Goal: Information Seeking & Learning: Find specific fact

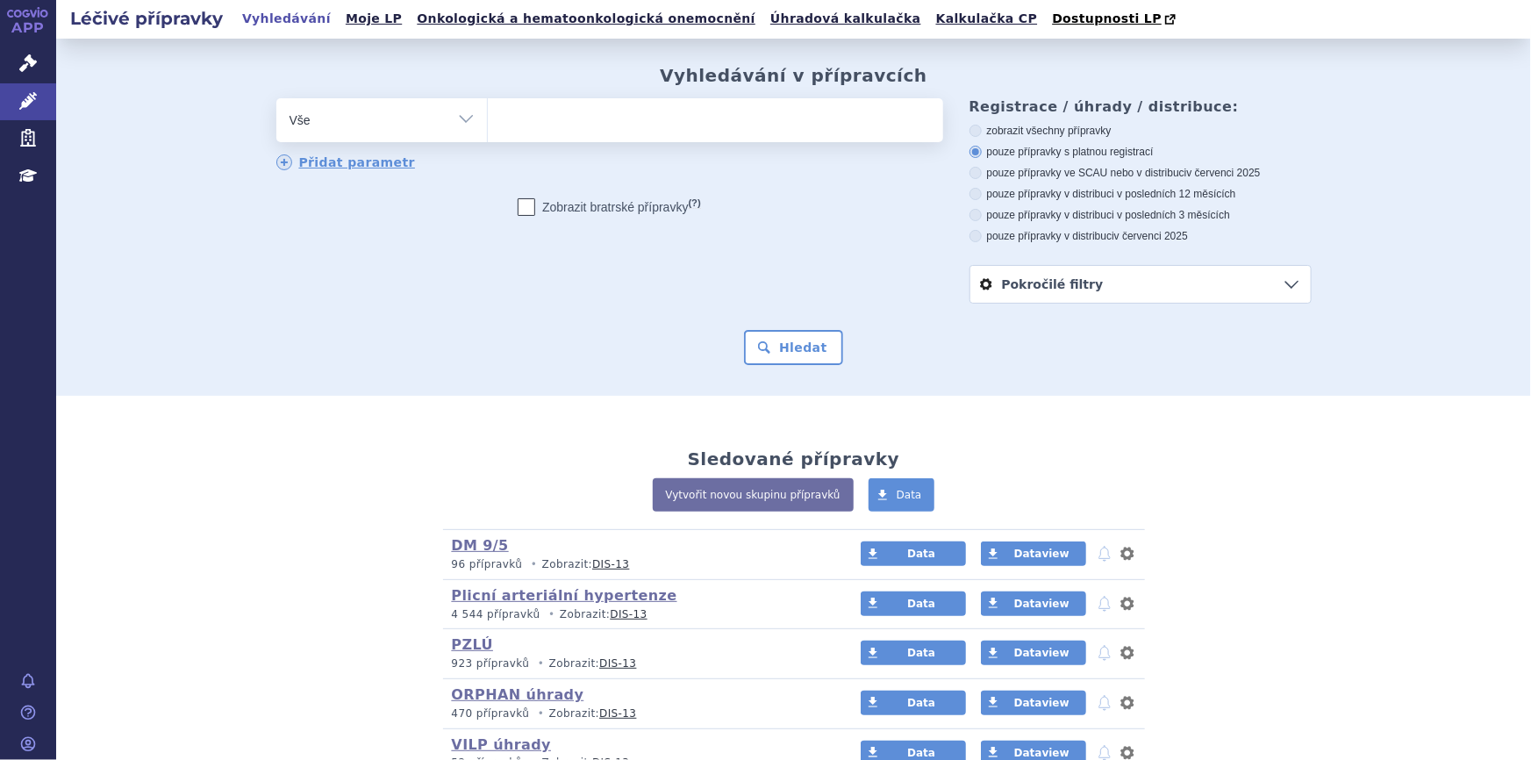
click at [376, 427] on div "Sledované přípravky Vytvořit novou skupinu přípravků Data DM 9/5 (bez ) (sdílen…" at bounding box center [793, 605] width 1475 height 418
click at [25, 67] on icon at bounding box center [28, 63] width 18 height 18
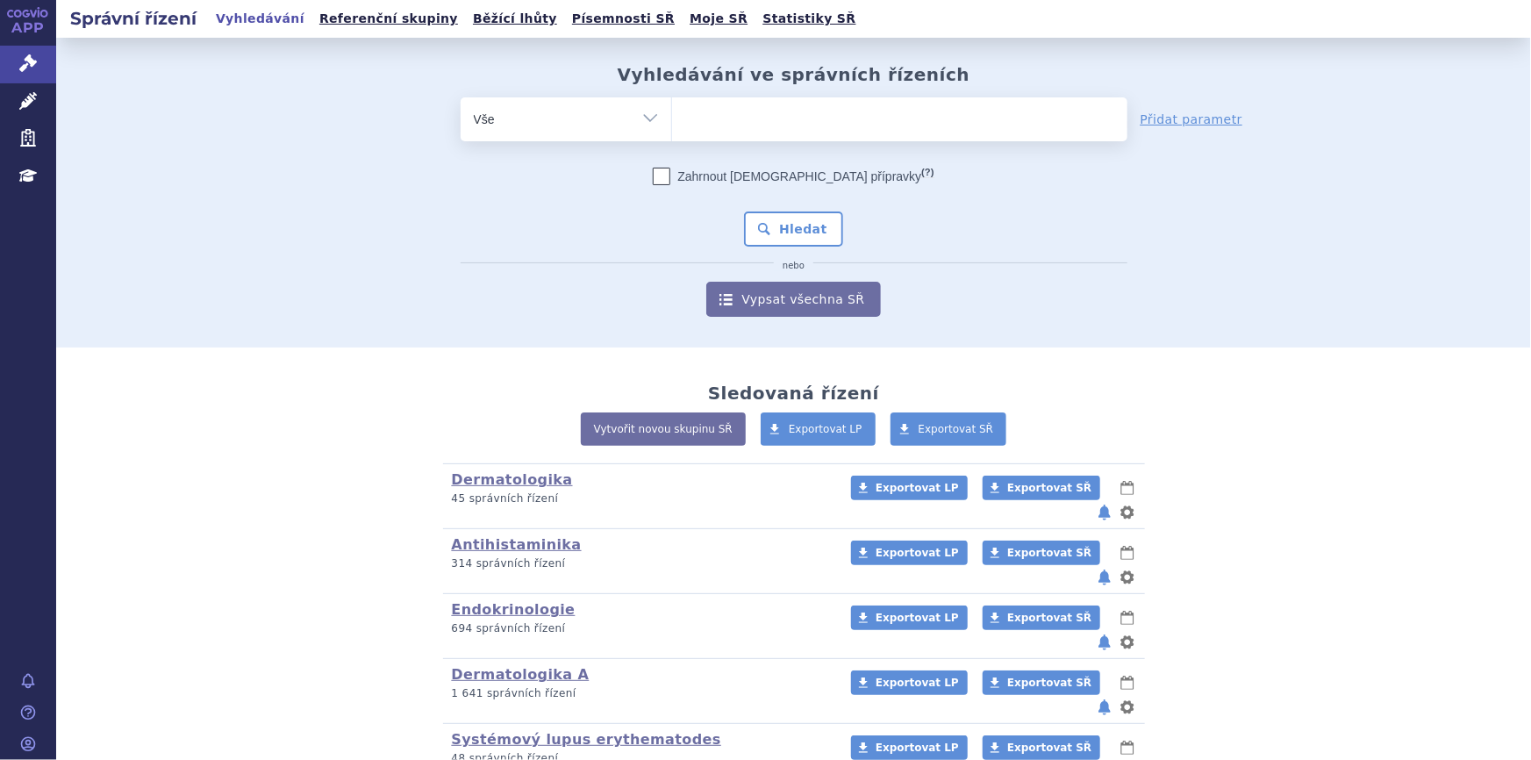
click at [672, 118] on ul at bounding box center [899, 115] width 455 height 37
click at [672, 118] on select at bounding box center [671, 119] width 1 height 44
click at [39, 98] on link "Léčivé přípravky" at bounding box center [28, 101] width 56 height 37
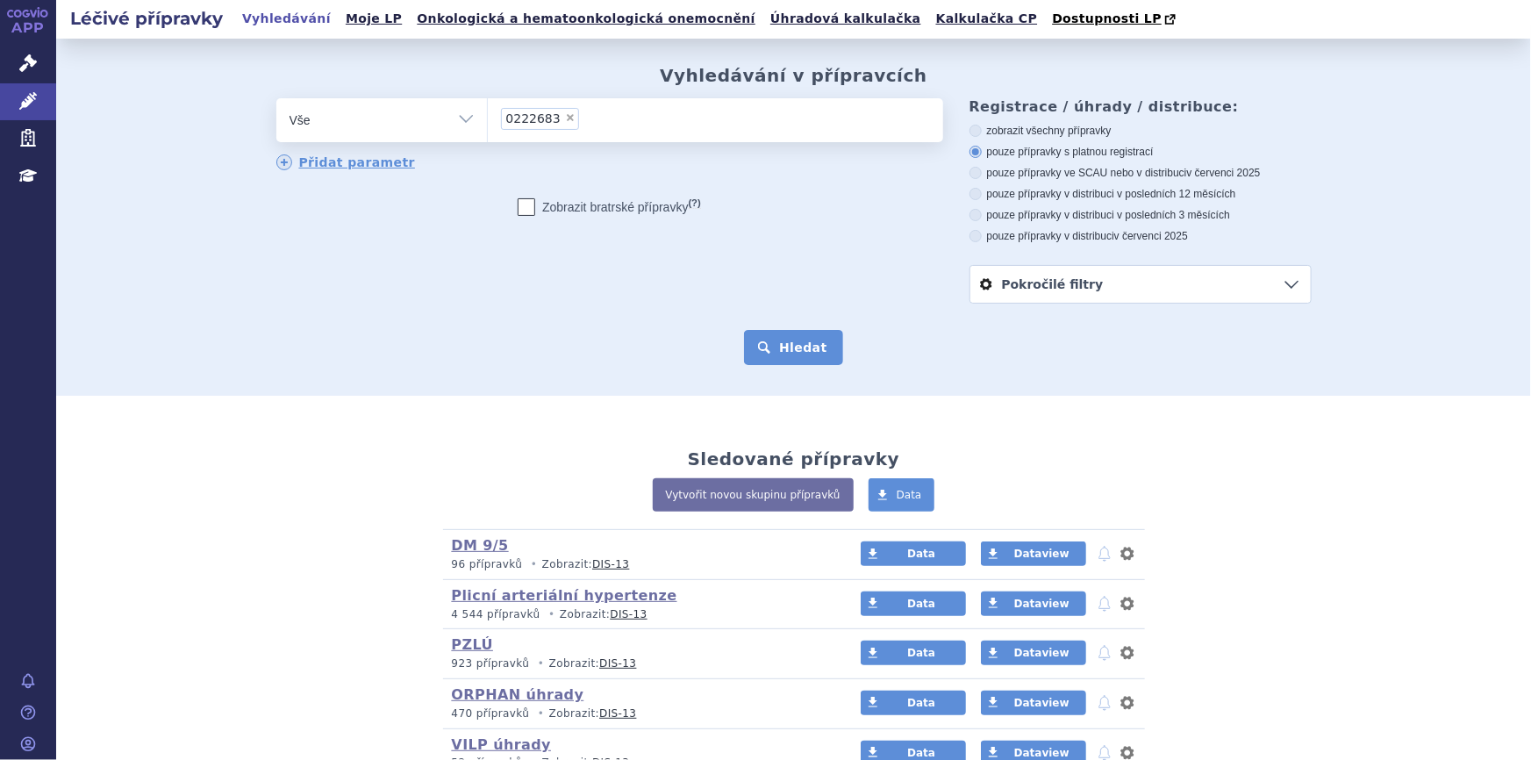
click at [763, 358] on button "Hledat" at bounding box center [793, 347] width 99 height 35
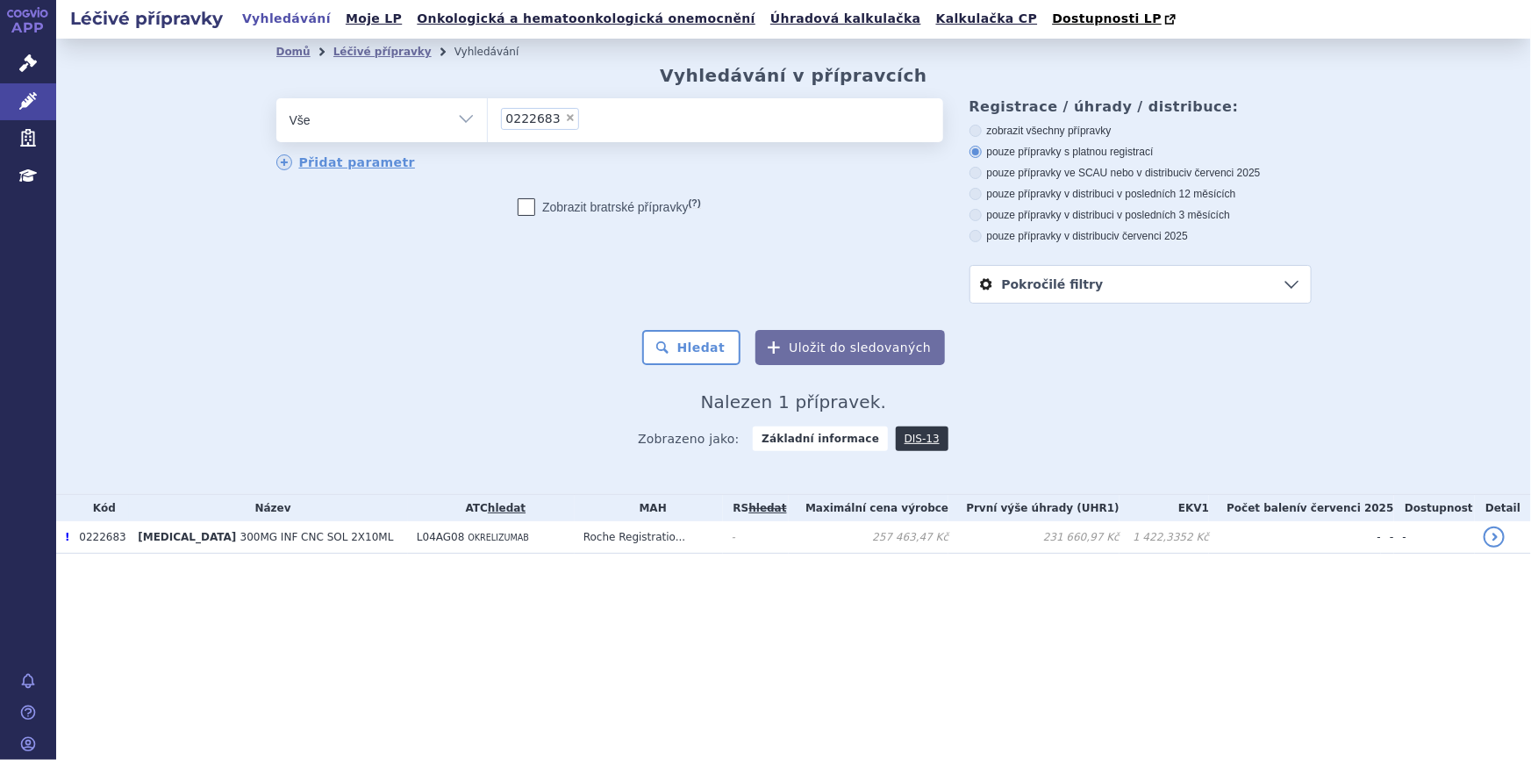
drag, startPoint x: 0, startPoint y: 0, endPoint x: 320, endPoint y: 668, distance: 740.6
click at [321, 668] on div "Léčivé přípravky Vyhledávání Moje LP Onkologická a hematoonkologická onemocnění…" at bounding box center [793, 380] width 1475 height 760
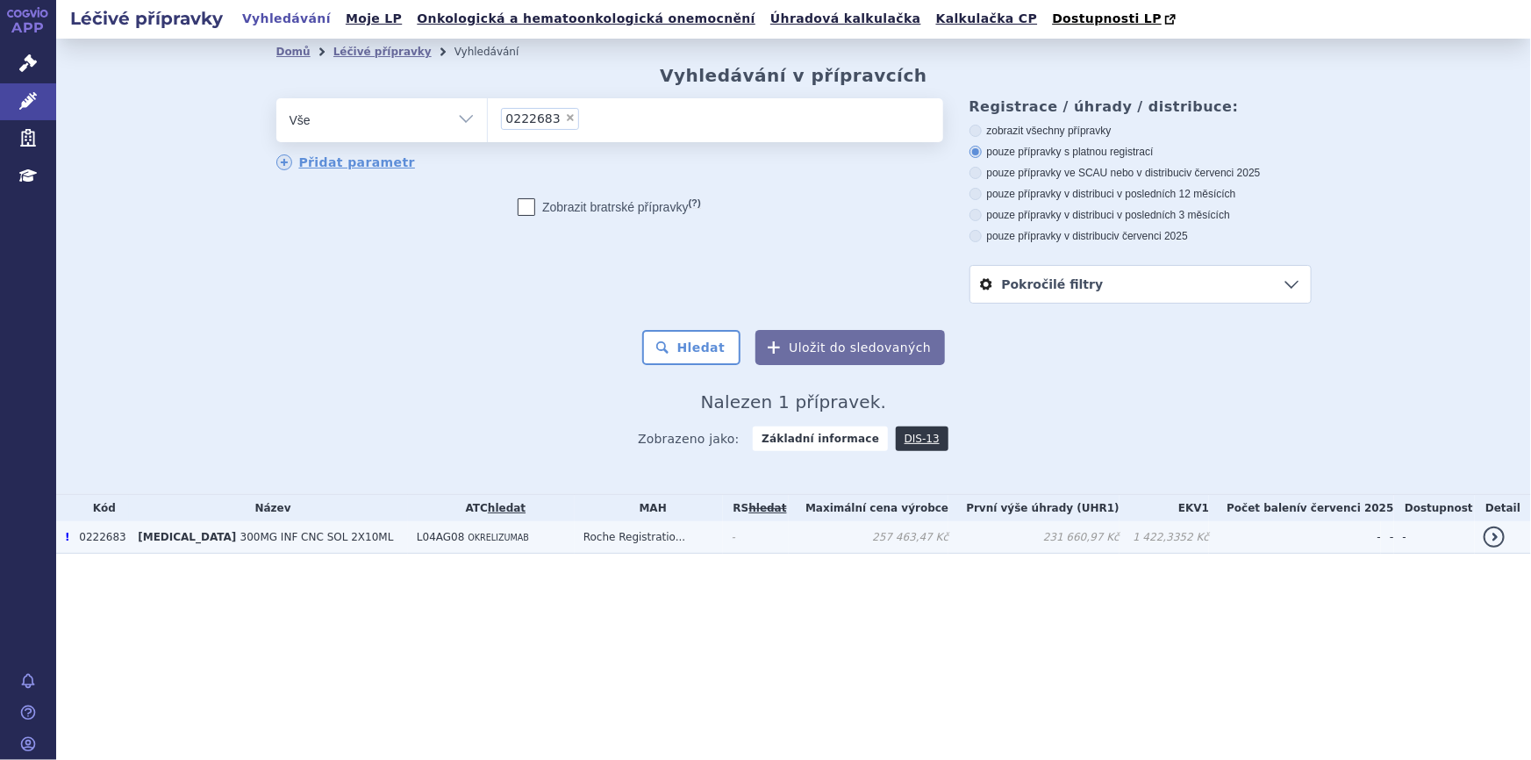
click at [300, 535] on span "300MG INF CNC SOL 2X10ML" at bounding box center [317, 537] width 154 height 12
